Goal: Navigation & Orientation: Find specific page/section

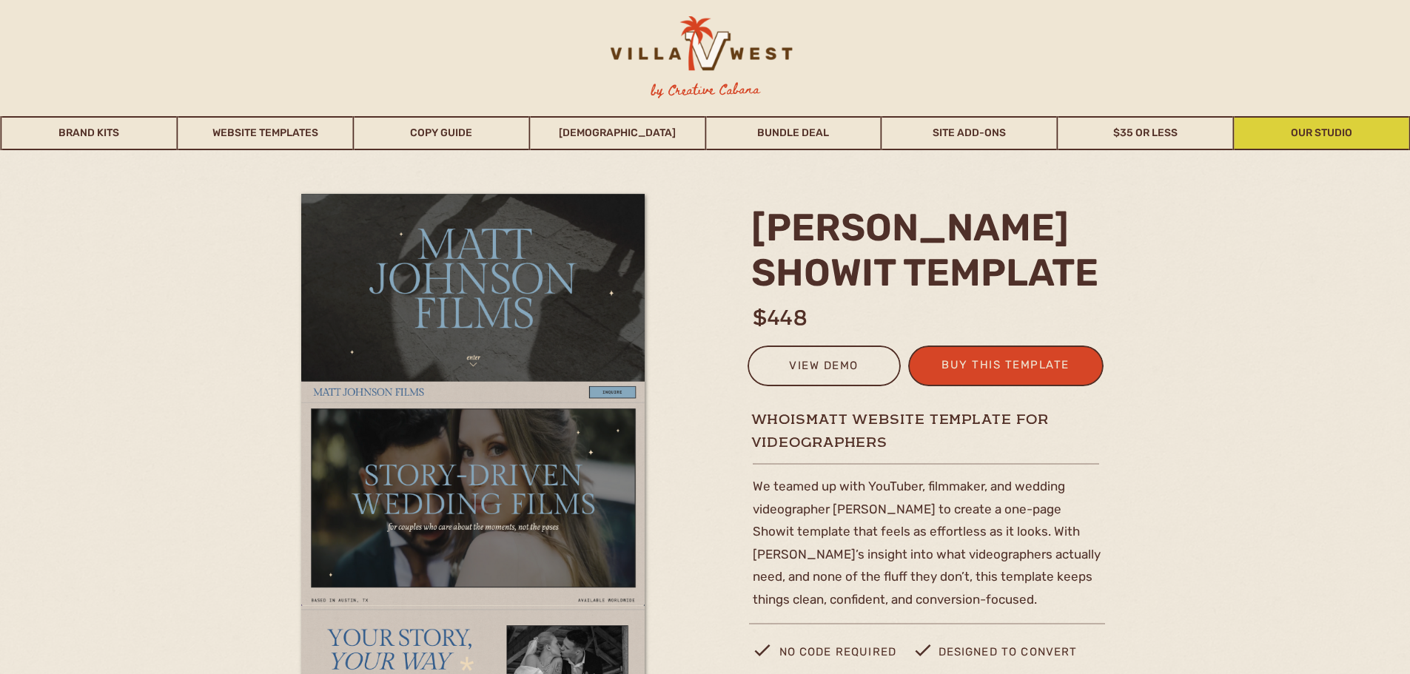
click at [1293, 138] on link "Our Studio" at bounding box center [1321, 133] width 175 height 34
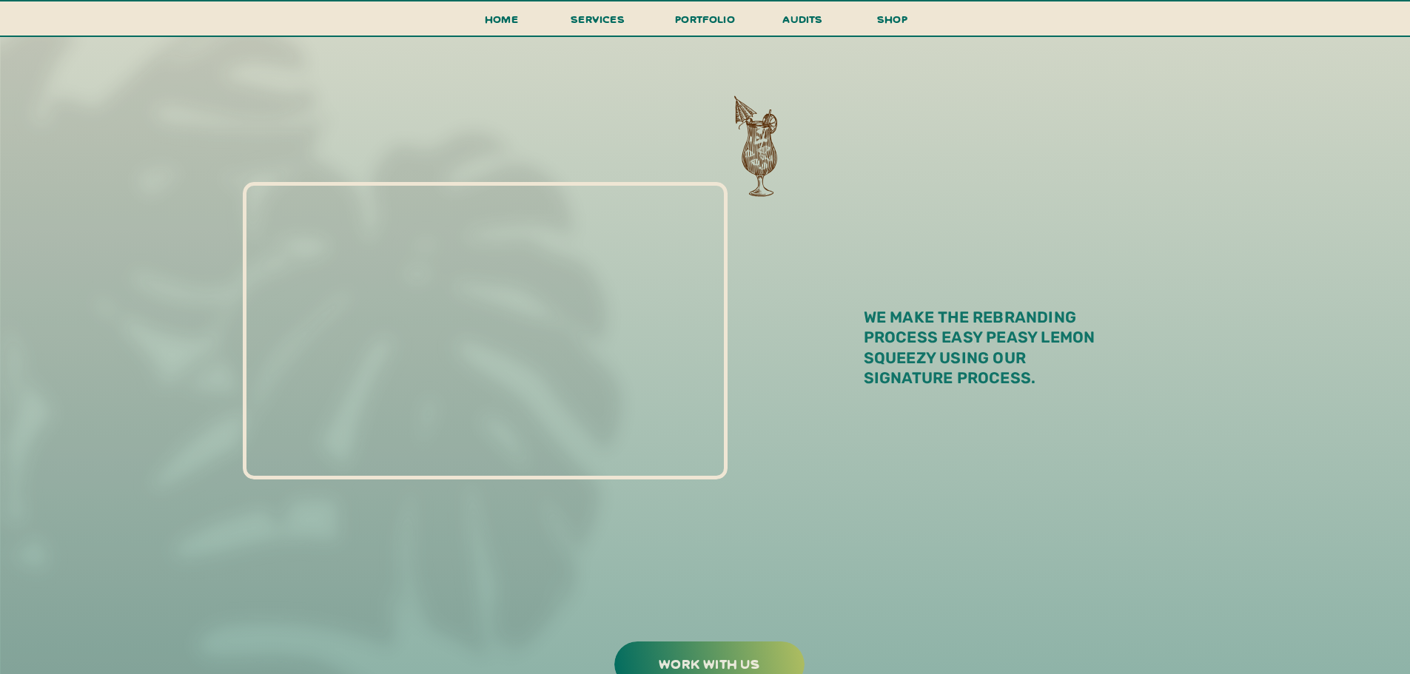
scroll to position [814, 0]
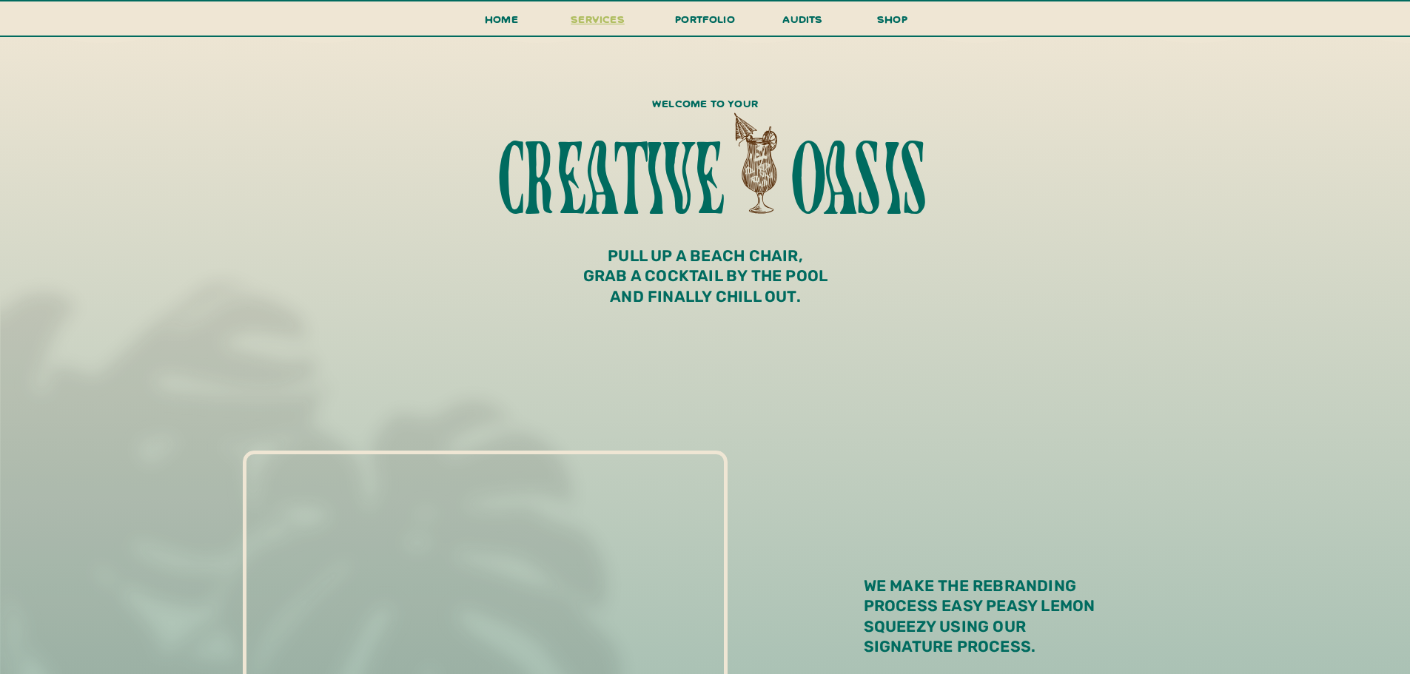
click at [612, 23] on span "services" at bounding box center [598, 19] width 54 height 14
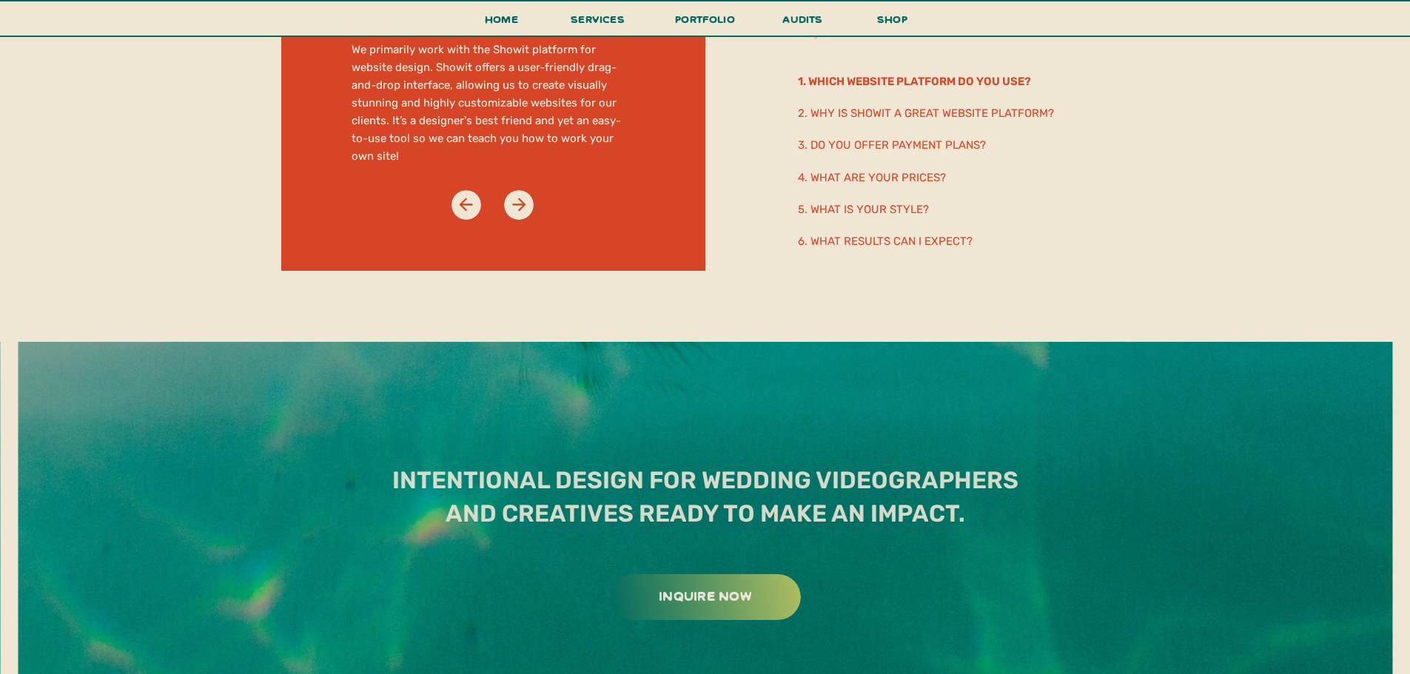
scroll to position [8461, 0]
